Goal: Obtain resource: Obtain resource

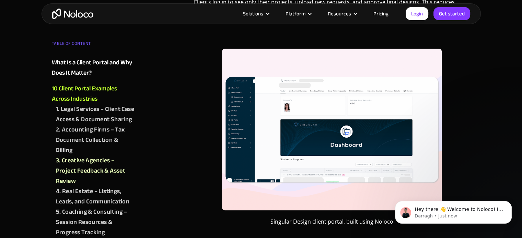
scroll to position [823, 0]
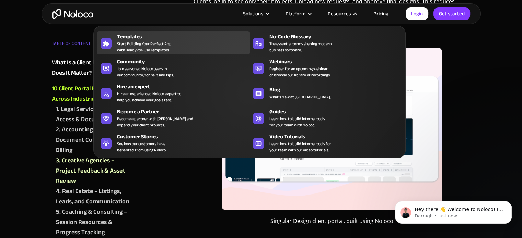
click at [147, 45] on span "Start Building Your Perfect App with Ready-to-Use Templates" at bounding box center [144, 47] width 55 height 12
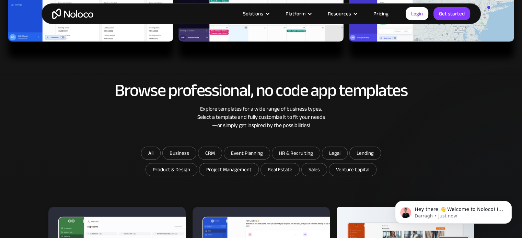
scroll to position [309, 0]
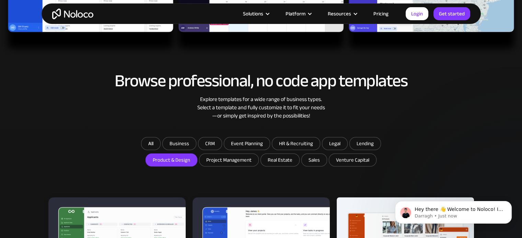
click at [178, 150] on input "Product & Design" at bounding box center [179, 144] width 33 height 12
checkbox input "true"
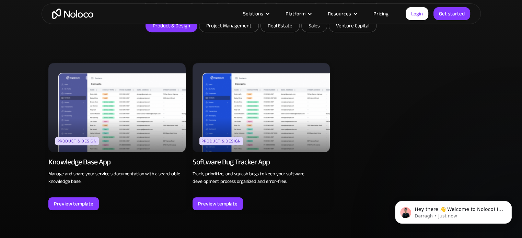
scroll to position [446, 0]
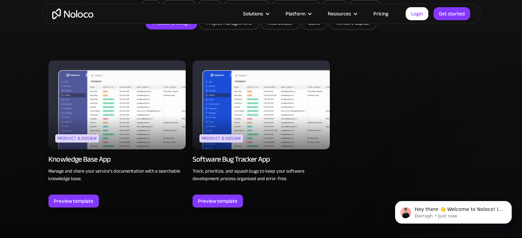
click at [121, 125] on img at bounding box center [116, 104] width 137 height 89
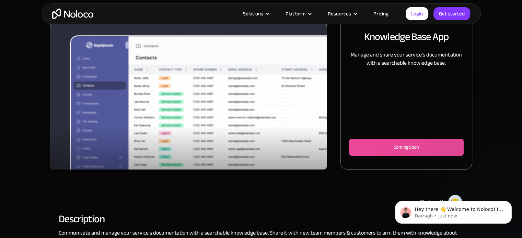
scroll to position [103, 0]
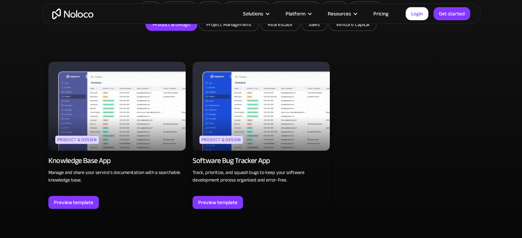
click at [254, 107] on img at bounding box center [260, 106] width 137 height 89
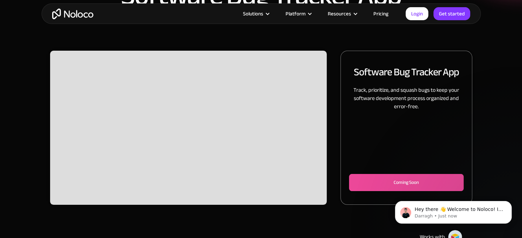
scroll to position [69, 0]
